Goal: Task Accomplishment & Management: Manage account settings

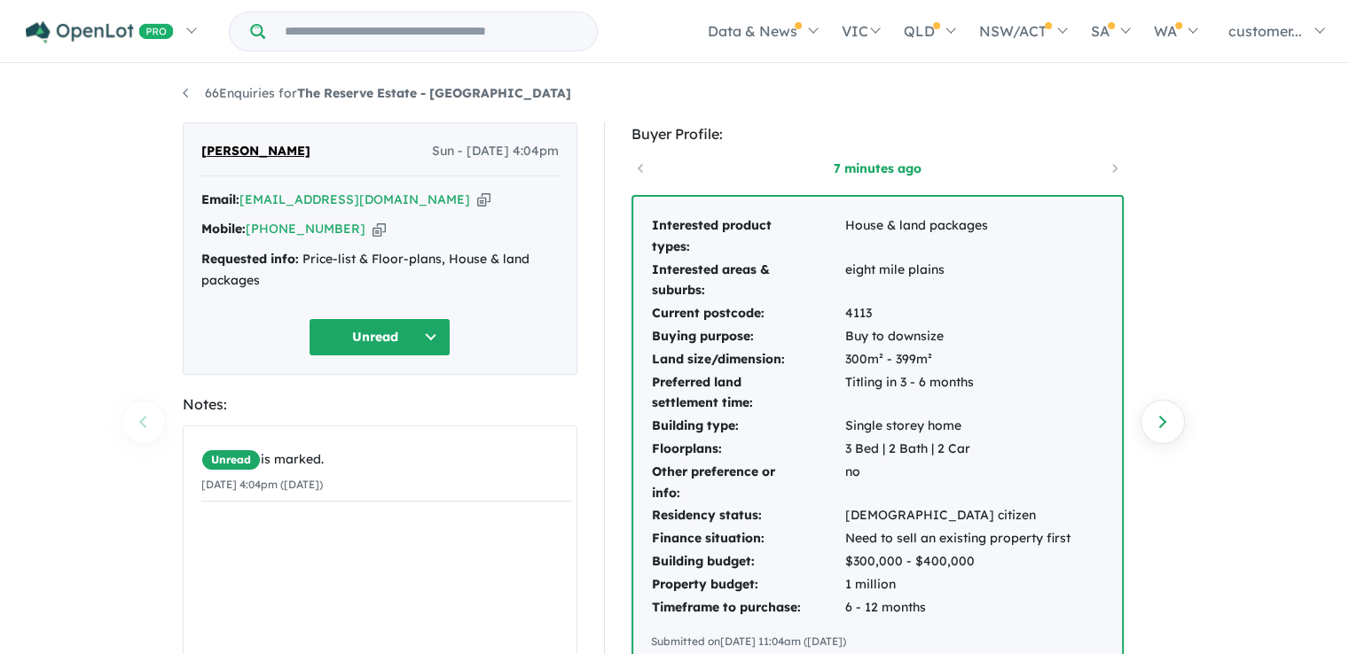
click at [477, 200] on icon "button" at bounding box center [483, 200] width 13 height 19
click at [429, 349] on button "Unread" at bounding box center [380, 337] width 142 height 38
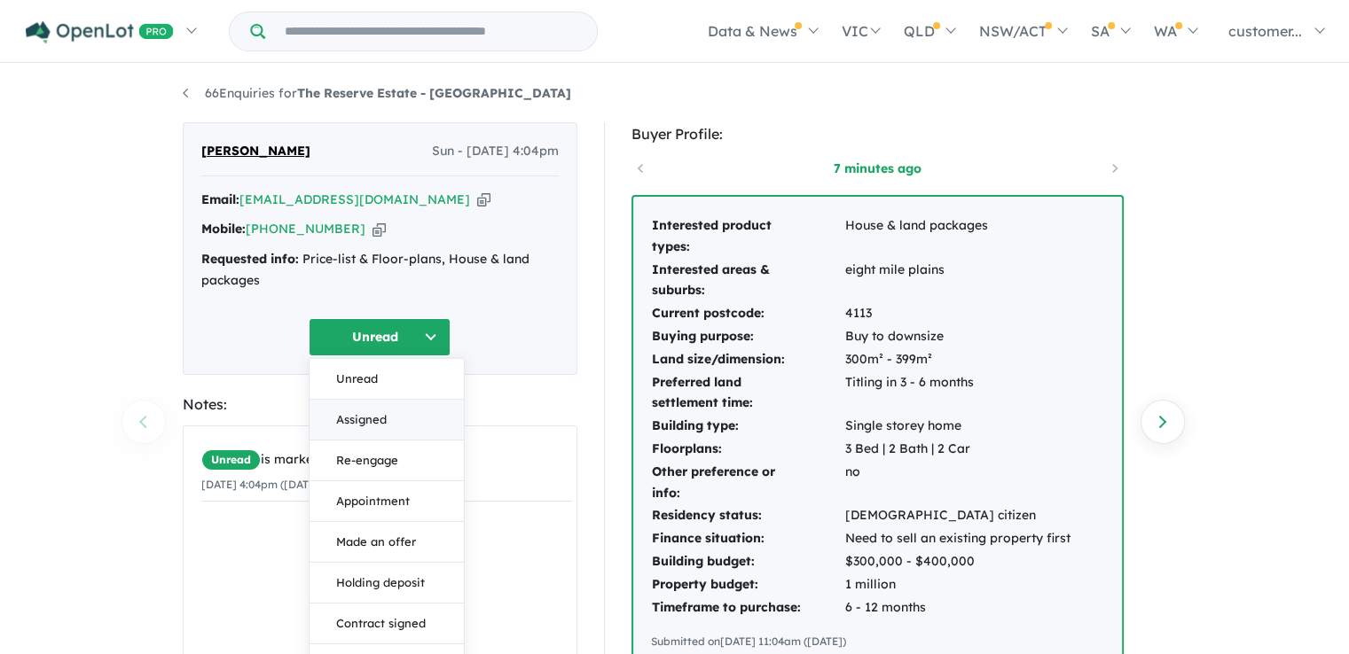
click at [378, 427] on button "Assigned" at bounding box center [386, 420] width 154 height 41
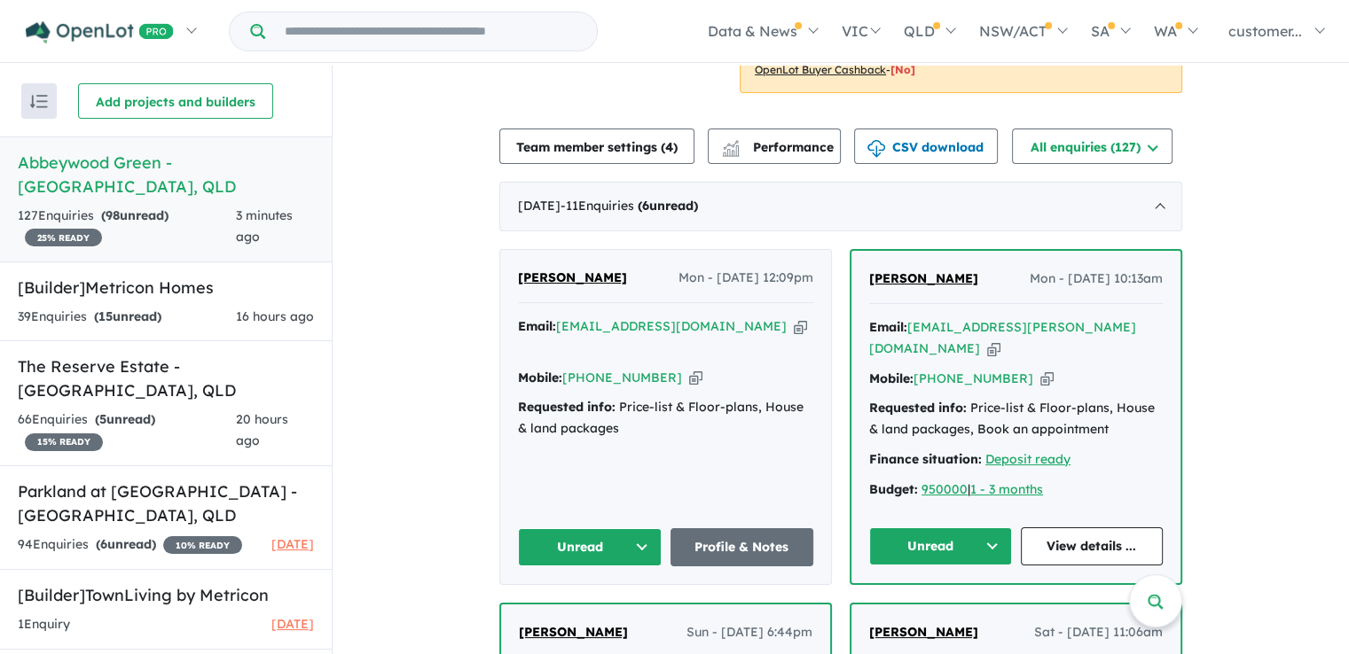
scroll to position [532, 0]
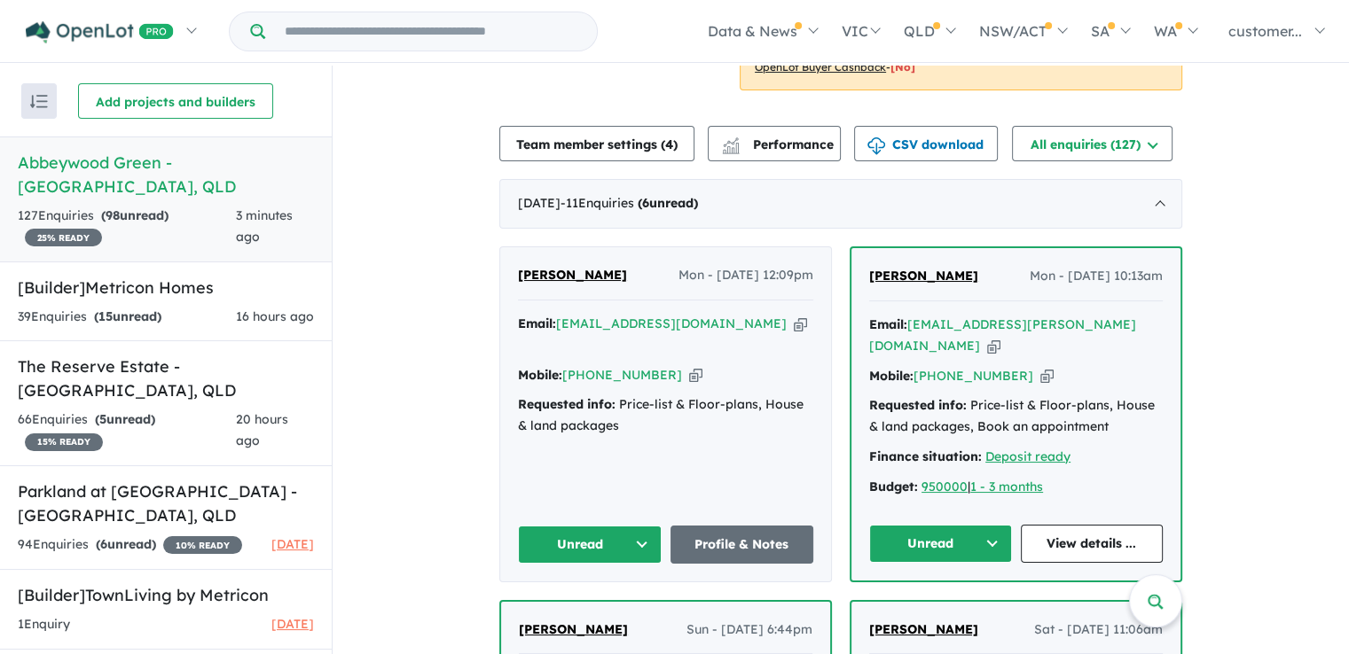
click at [1000, 337] on icon "button" at bounding box center [993, 346] width 13 height 19
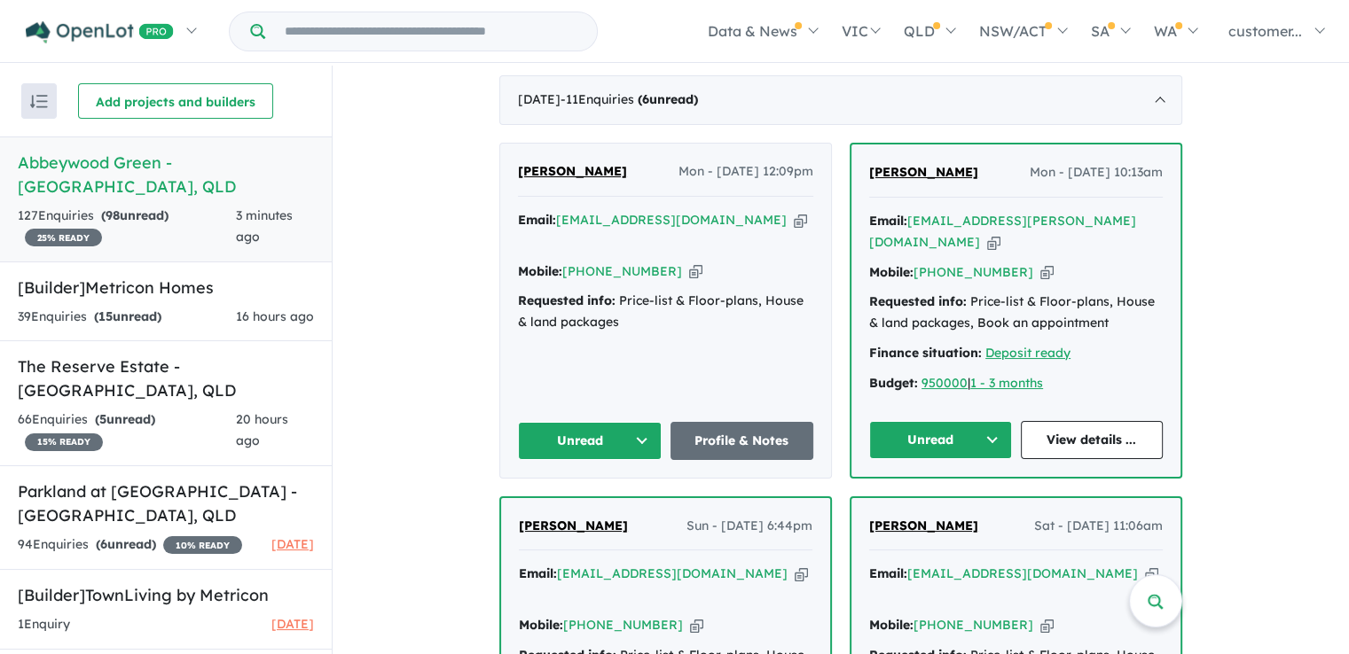
scroll to position [621, 0]
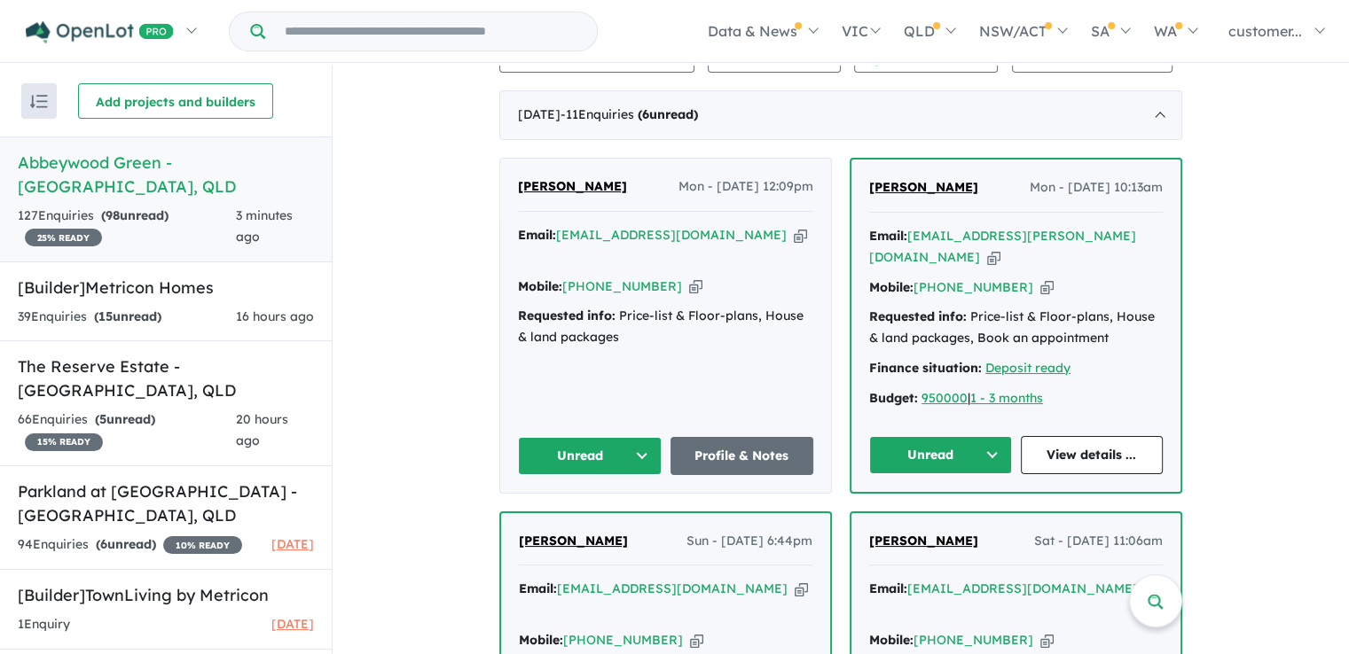
click at [979, 444] on button "Unread" at bounding box center [940, 455] width 143 height 38
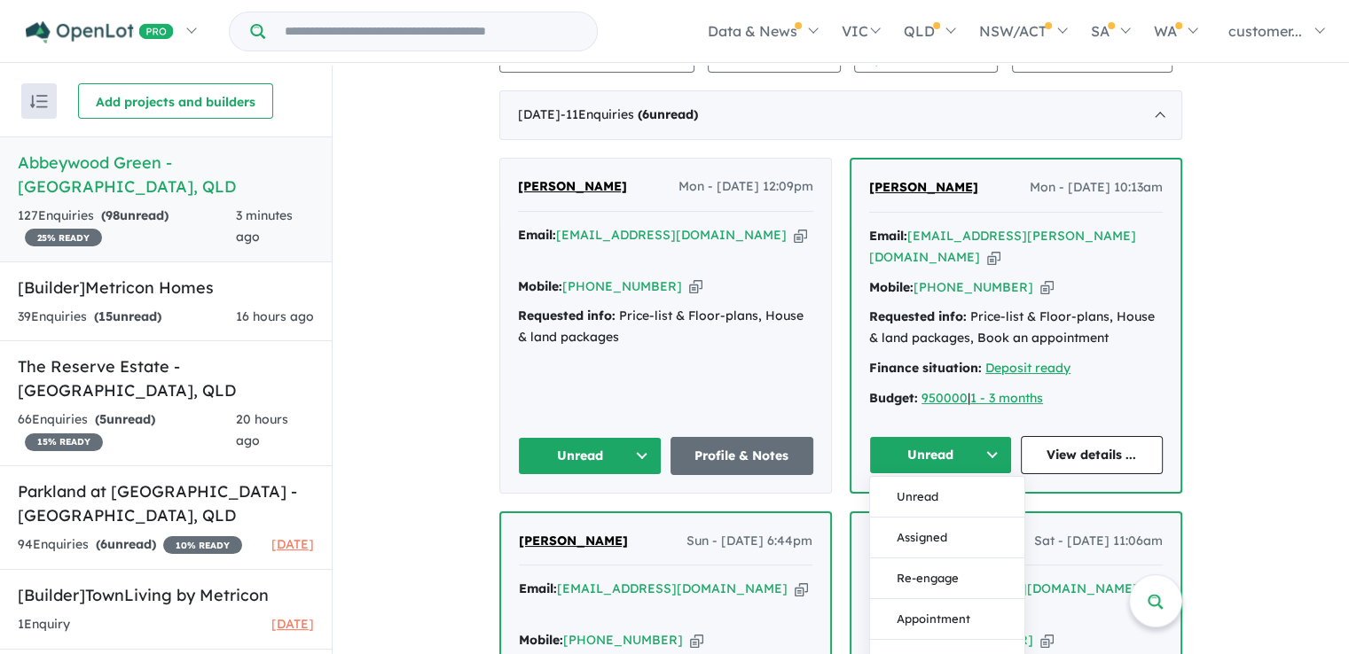
click at [961, 517] on button "Assigned" at bounding box center [947, 537] width 154 height 41
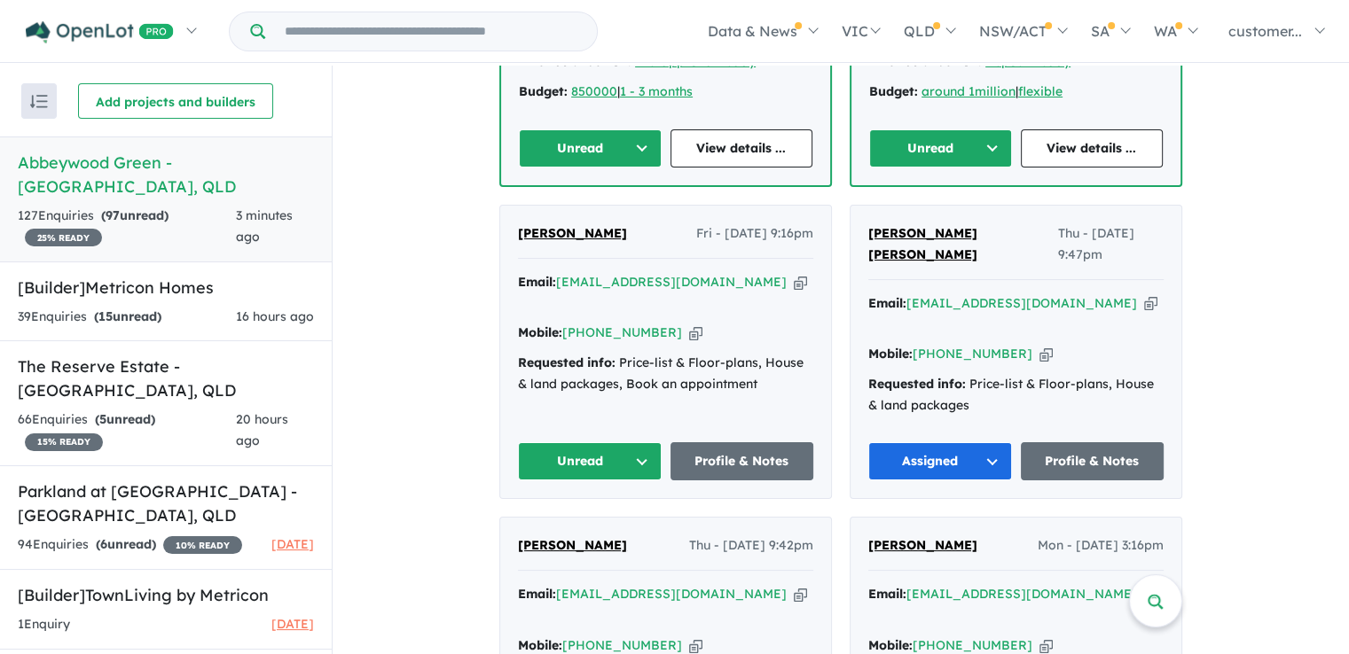
scroll to position [1242, 0]
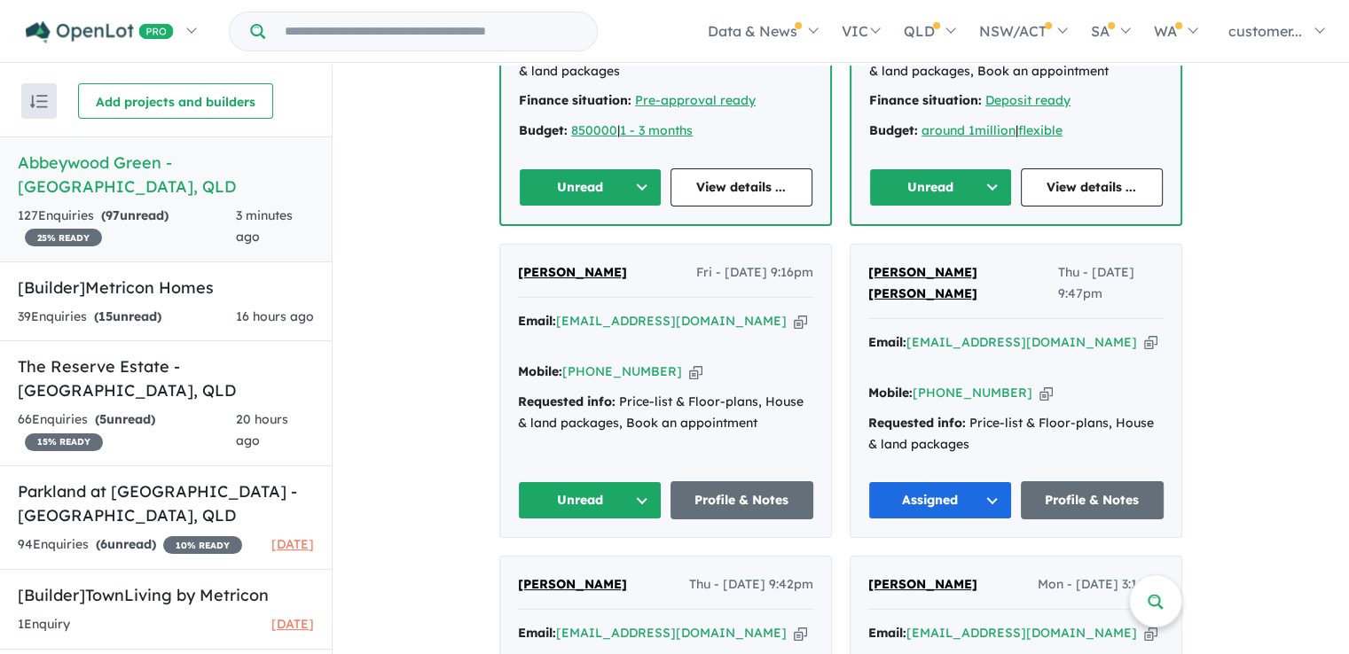
click at [794, 312] on icon "button" at bounding box center [800, 321] width 13 height 19
click at [635, 482] on button "Unread" at bounding box center [590, 501] width 144 height 38
click at [612, 563] on button "Assigned" at bounding box center [596, 583] width 154 height 41
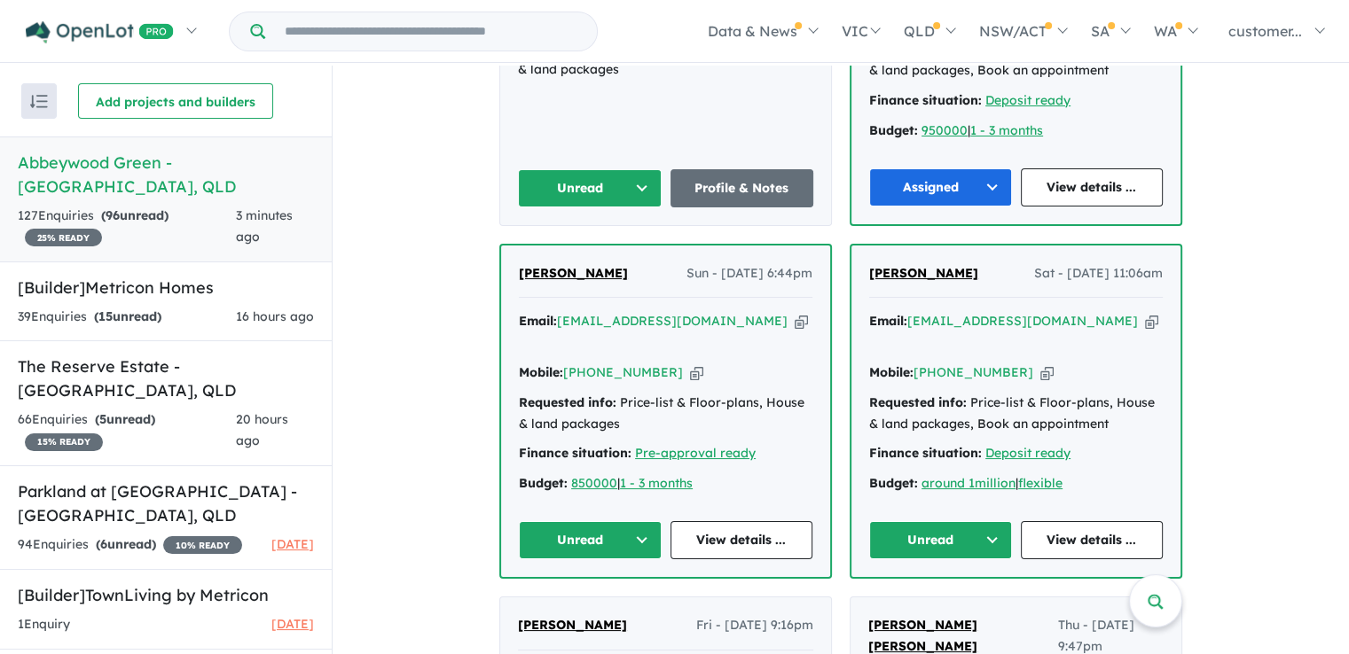
scroll to position [887, 0]
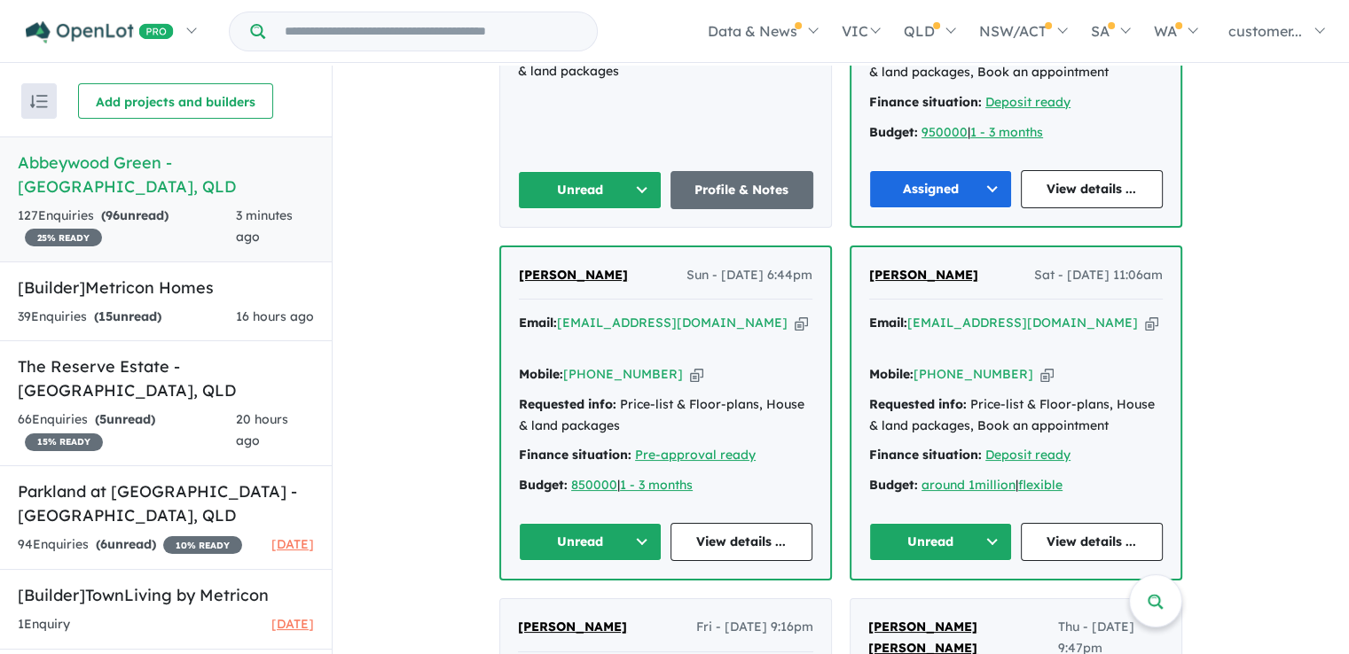
click at [1075, 313] on div "Email: [EMAIL_ADDRESS][DOMAIN_NAME] Copied!" at bounding box center [1016, 334] width 294 height 43
click at [1145, 314] on icon "button" at bounding box center [1151, 323] width 13 height 19
click at [1004, 523] on button "Unread" at bounding box center [940, 542] width 143 height 38
click at [952, 605] on button "Assigned" at bounding box center [947, 625] width 154 height 41
click at [795, 314] on icon "button" at bounding box center [801, 323] width 13 height 19
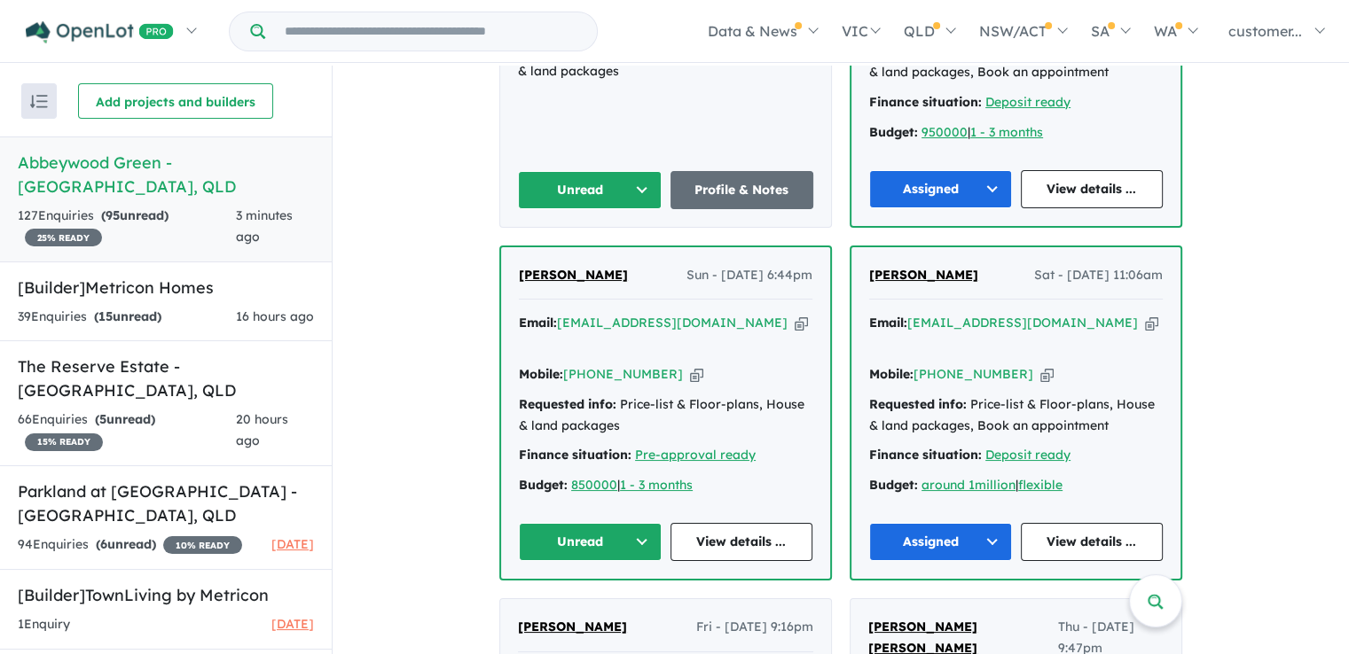
click at [643, 523] on button "Unread" at bounding box center [590, 542] width 143 height 38
click at [555, 605] on button "Assigned" at bounding box center [597, 625] width 154 height 41
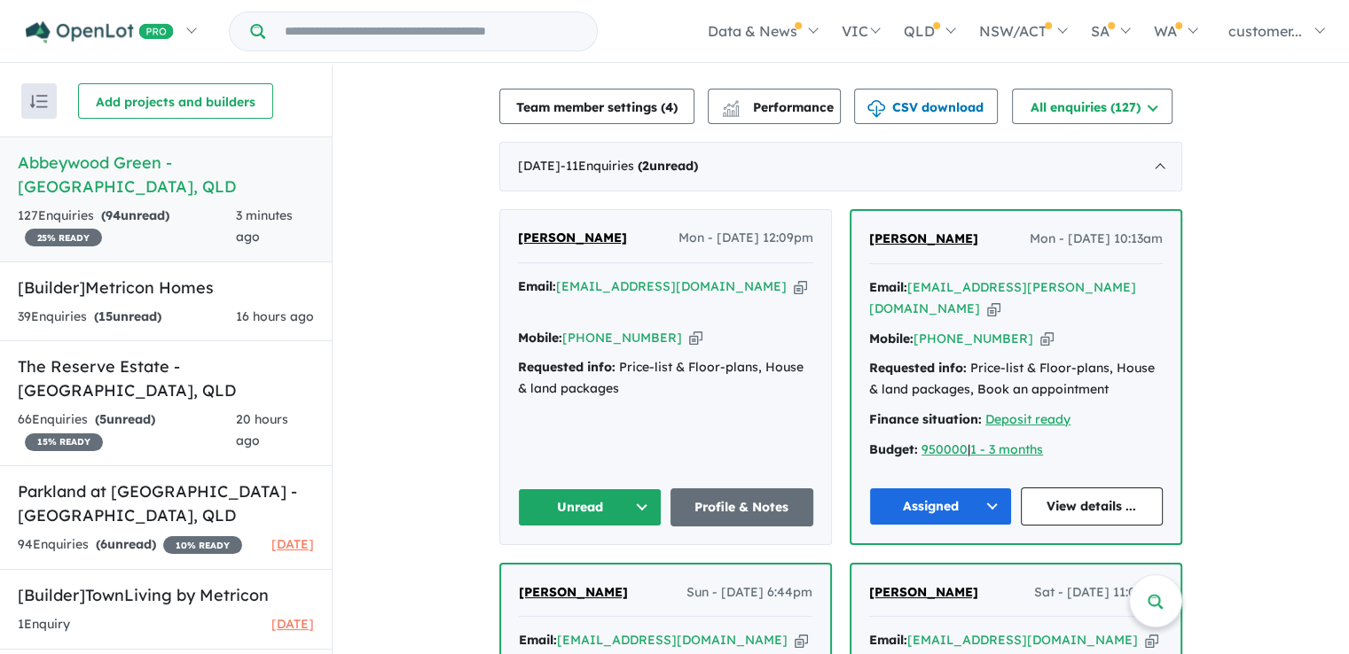
scroll to position [532, 0]
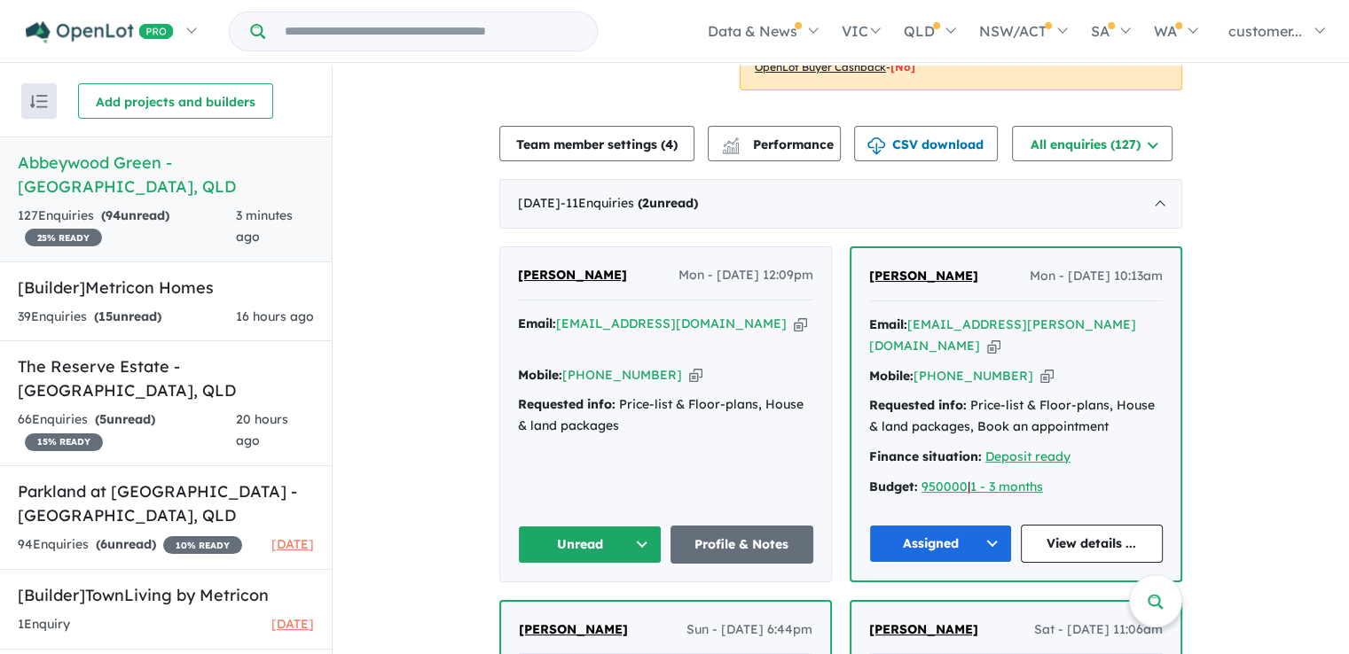
click at [794, 324] on icon "button" at bounding box center [800, 324] width 13 height 19
drag, startPoint x: 629, startPoint y: 519, endPoint x: 655, endPoint y: 490, distance: 38.9
click at [629, 526] on button "Unread" at bounding box center [590, 545] width 144 height 38
click at [603, 607] on button "Assigned" at bounding box center [596, 627] width 154 height 41
